Goal: Navigation & Orientation: Find specific page/section

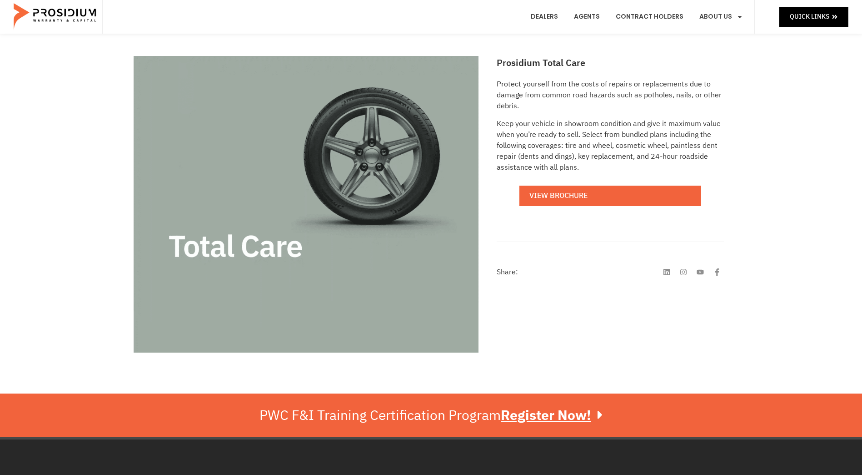
scroll to position [91, 0]
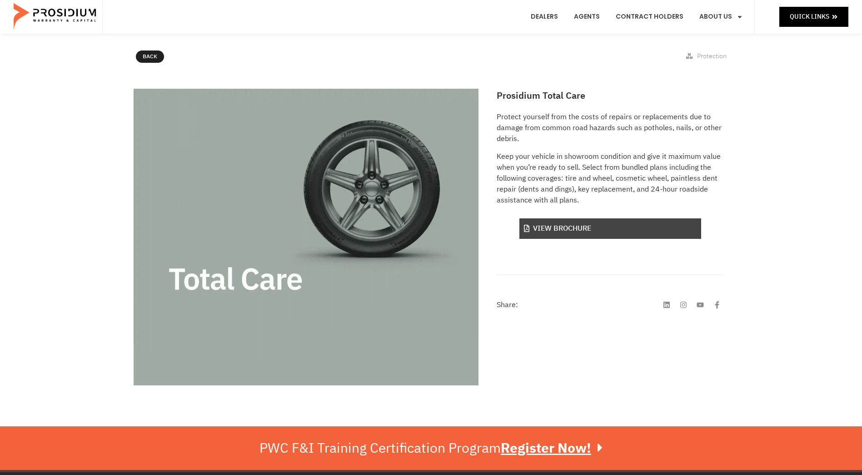
click at [563, 231] on link "View Brochure" at bounding box center [611, 228] width 182 height 20
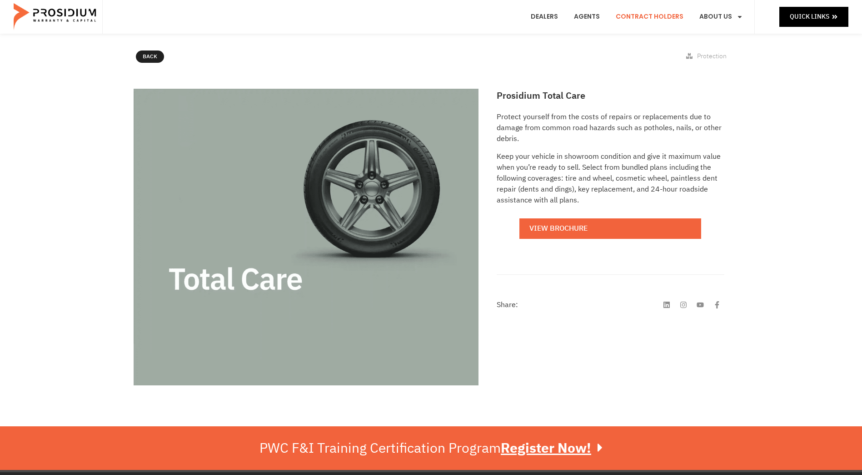
click at [658, 17] on link "Contract Holders" at bounding box center [649, 17] width 81 height 34
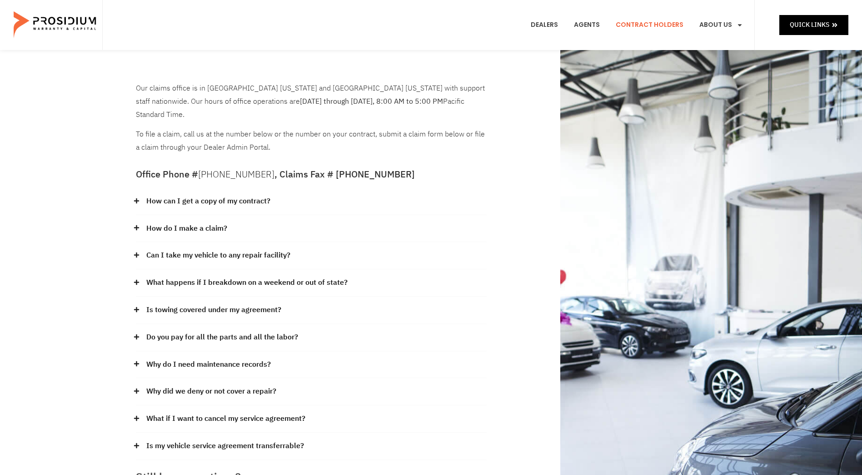
click at [135, 225] on icon at bounding box center [136, 227] width 5 height 5
